Goal: Navigation & Orientation: Understand site structure

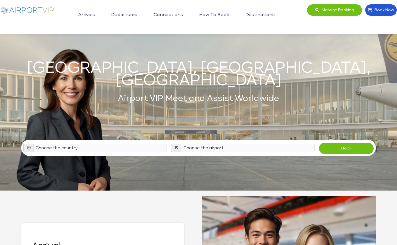
click at [92, 15] on link "Arrivals" at bounding box center [86, 15] width 19 height 14
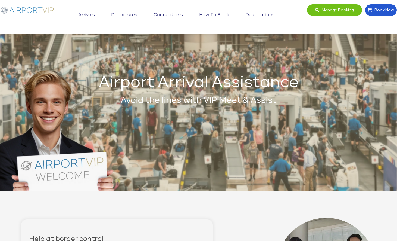
click at [117, 15] on link "Departures" at bounding box center [124, 15] width 29 height 14
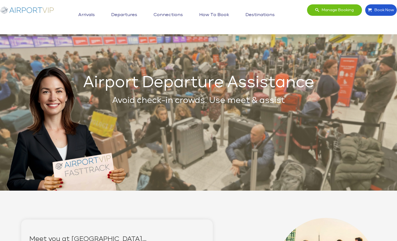
click at [163, 15] on link "Connections" at bounding box center [168, 15] width 32 height 14
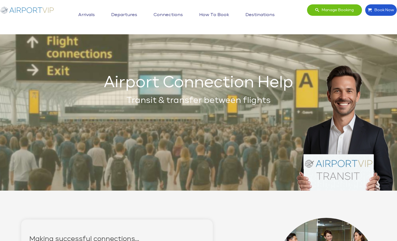
click at [215, 16] on link "How to book" at bounding box center [214, 15] width 33 height 14
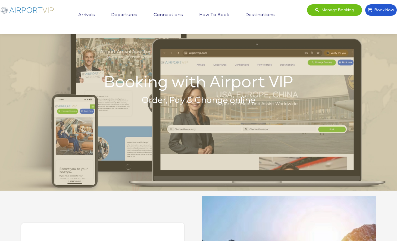
click at [260, 13] on link "Destinations" at bounding box center [260, 15] width 32 height 14
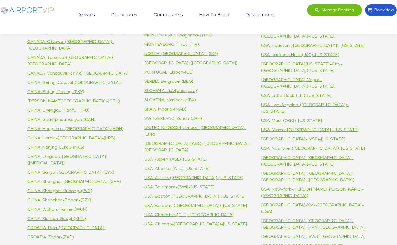
scroll to position [257, 0]
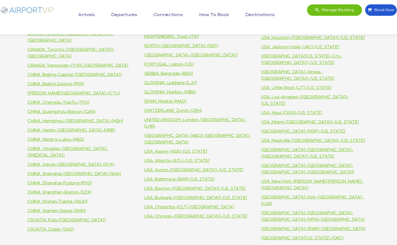
click at [24, 7] on img at bounding box center [27, 10] width 54 height 12
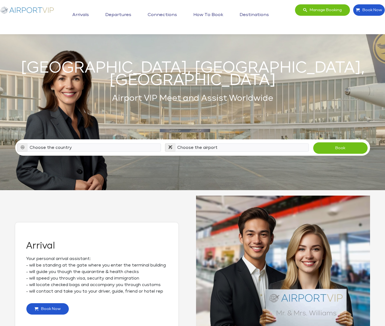
click at [114, 14] on link "Departures" at bounding box center [118, 15] width 29 height 14
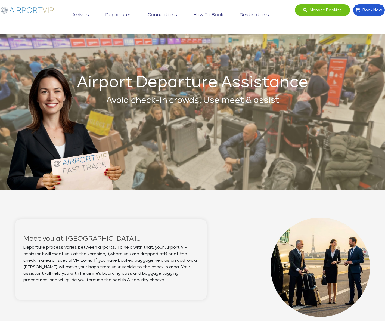
scroll to position [2, 0]
